Goal: Task Accomplishment & Management: Complete application form

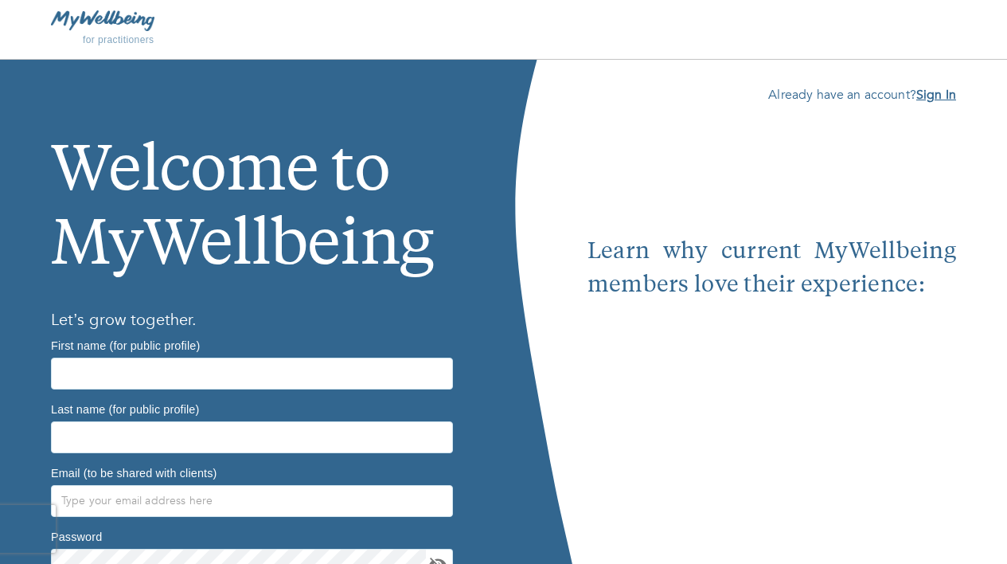
click at [950, 100] on b "Sign In" at bounding box center [936, 95] width 40 height 18
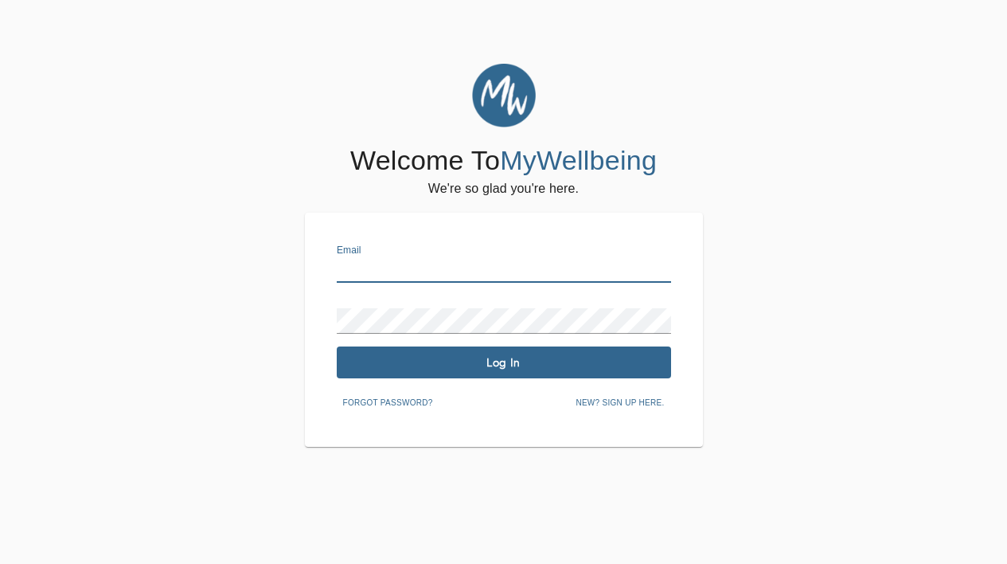
type input "amanda@trueselfpsychotherapy.com"
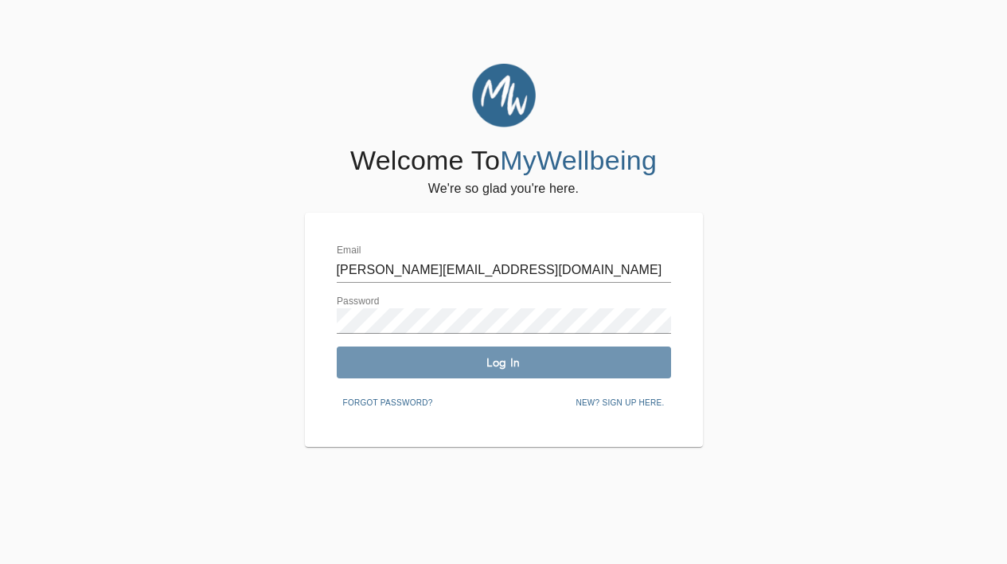
click at [415, 363] on span "Log In" at bounding box center [504, 362] width 322 height 15
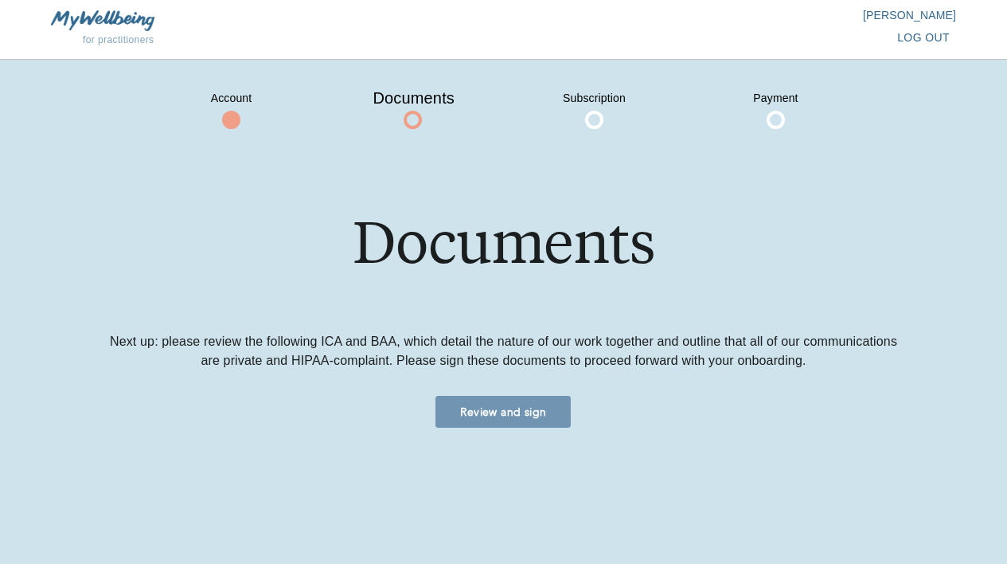
click at [489, 418] on span "Review and sign" at bounding box center [503, 411] width 123 height 15
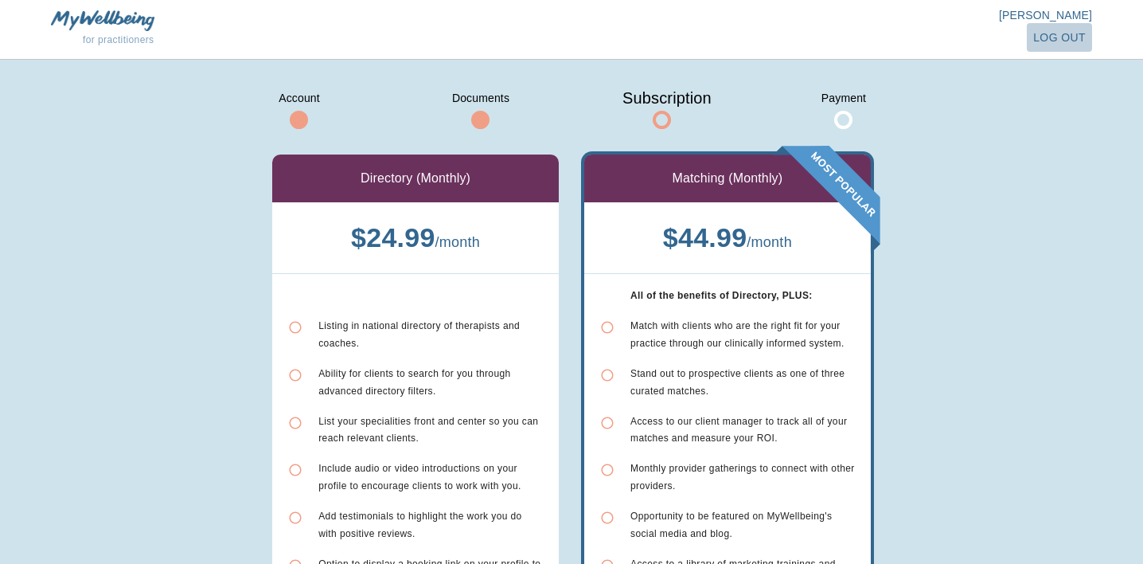
click at [1006, 23] on button "log out" at bounding box center [1059, 37] width 65 height 29
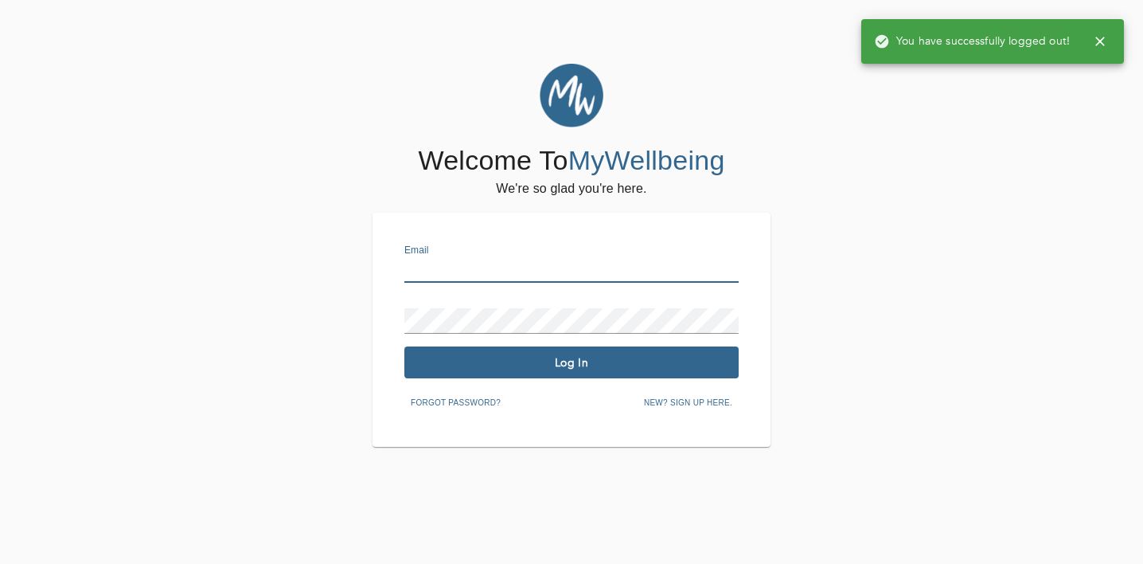
type input "amanda@trueselfpsychotherapy.com"
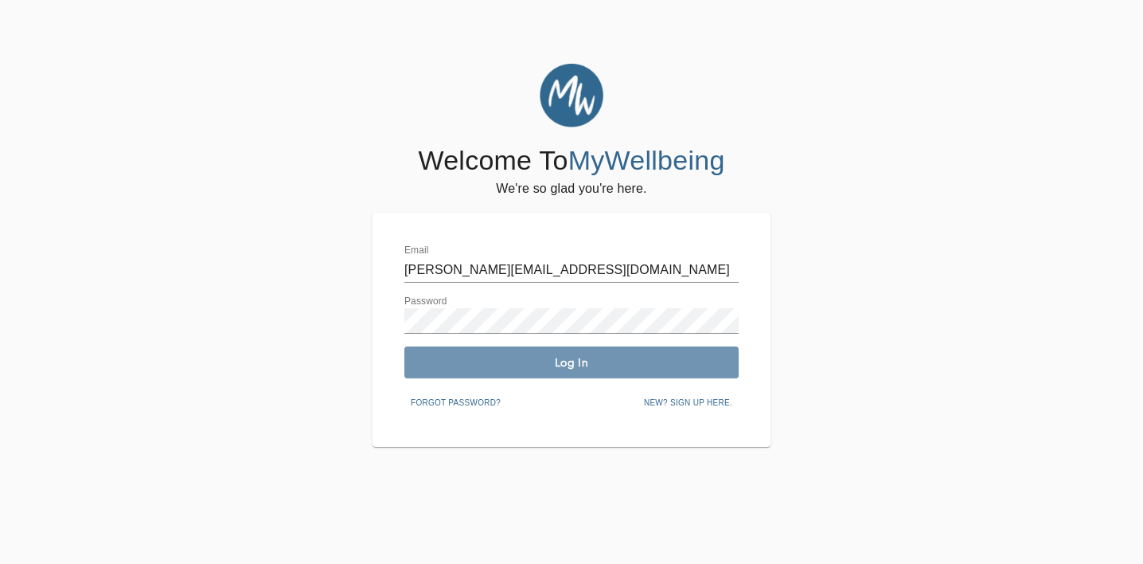
click at [499, 360] on span "Log In" at bounding box center [572, 362] width 322 height 15
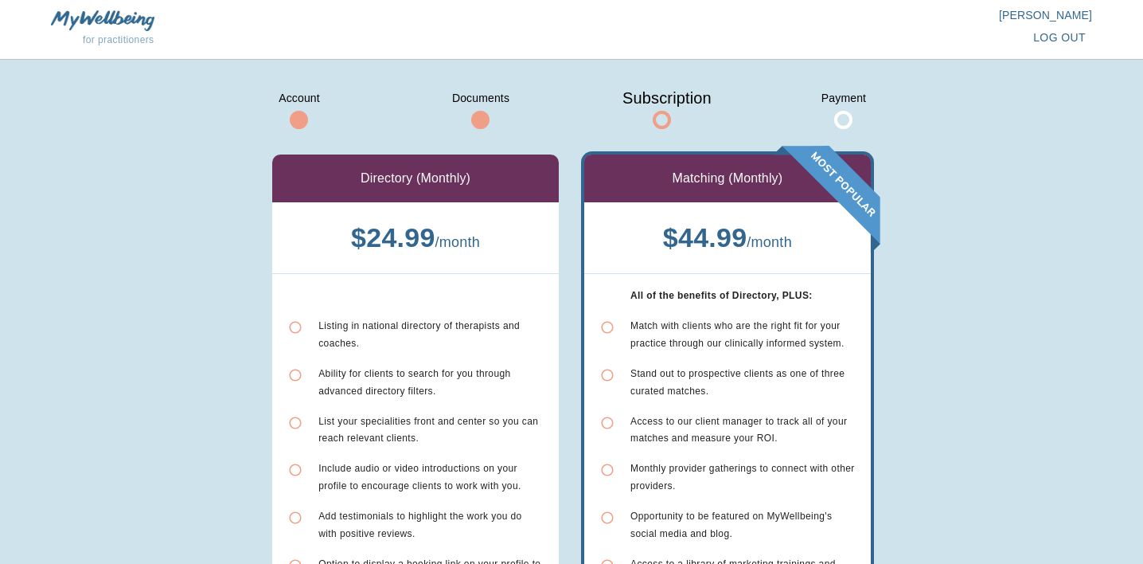
click at [119, 18] on img at bounding box center [102, 20] width 103 height 20
click at [119, 45] on span "for practitioners" at bounding box center [119, 39] width 72 height 11
click at [477, 124] on span at bounding box center [480, 120] width 18 height 18
